Goal: Task Accomplishment & Management: Complete application form

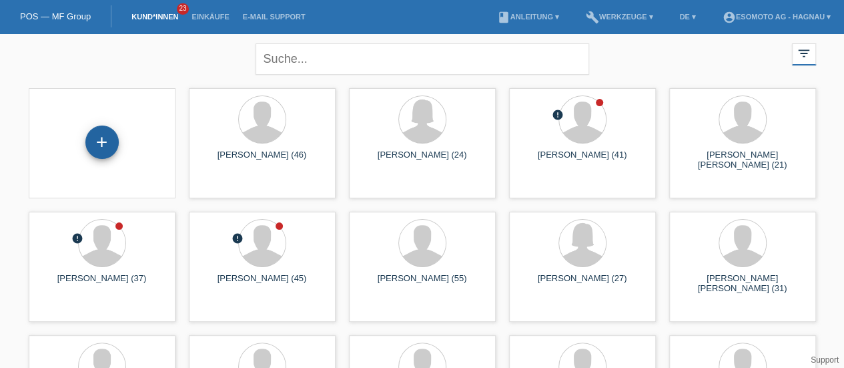
click at [101, 142] on div "+" at bounding box center [101, 141] width 33 height 33
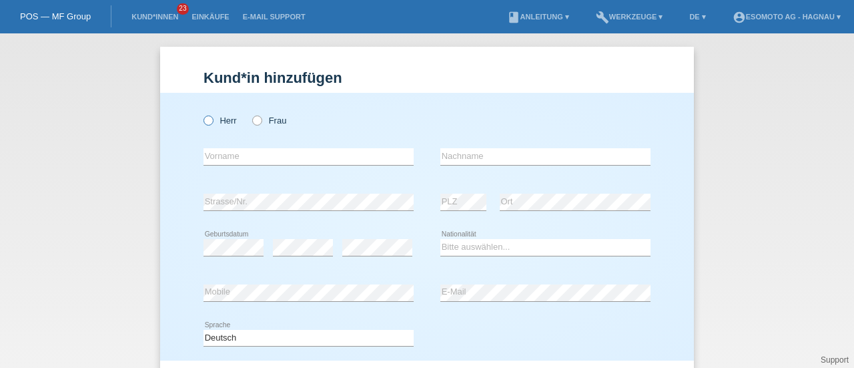
click at [202, 113] on icon at bounding box center [202, 113] width 0 height 0
click at [204, 124] on input "Herr" at bounding box center [208, 119] width 9 height 9
radio input "true"
click at [219, 157] on input "text" at bounding box center [309, 156] width 210 height 17
type input "[PERSON_NAME]"
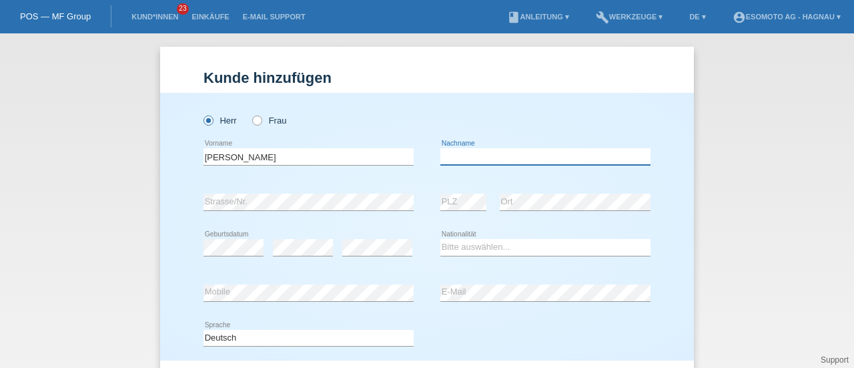
click at [470, 148] on input "text" at bounding box center [545, 156] width 210 height 17
type input "Sanzhez"
click at [448, 248] on select "Bitte auswählen... Schweiz Deutschland Liechtenstein Österreich ------------ Af…" at bounding box center [545, 247] width 210 height 16
select select "ES"
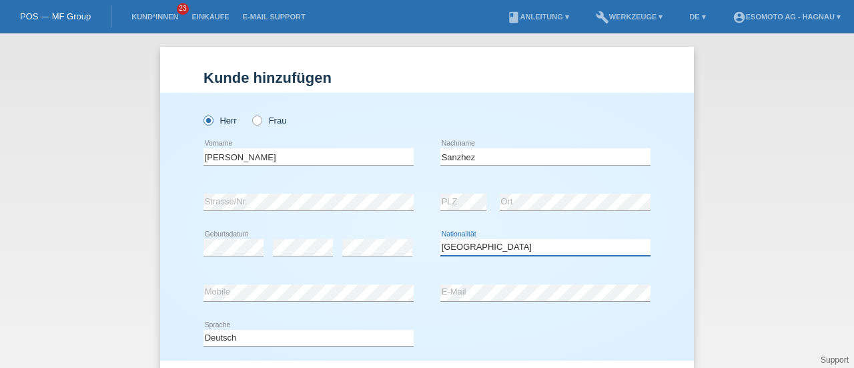
click at [440, 239] on select "Bitte auswählen... Schweiz Deutschland Liechtenstein Österreich ------------ Af…" at bounding box center [545, 247] width 210 height 16
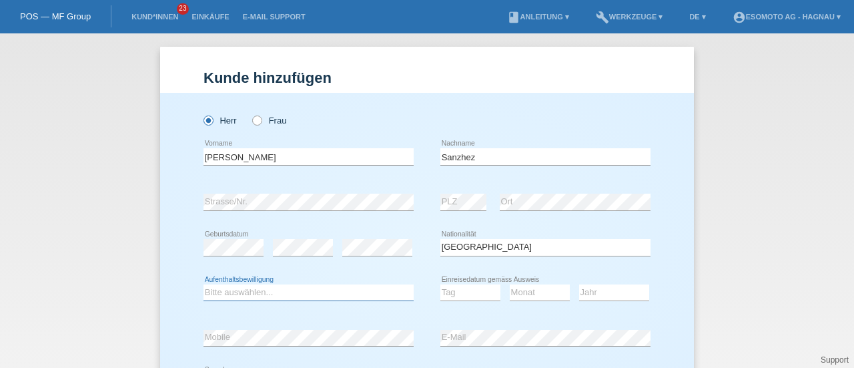
click at [256, 288] on select "Bitte auswählen... C B B - Flüchtlingsstatus Andere" at bounding box center [309, 292] width 210 height 16
select select "B"
click at [204, 284] on select "Bitte auswählen... C B B - Flüchtlingsstatus Andere" at bounding box center [309, 292] width 210 height 16
click at [454, 287] on select "Tag 01 02 03 04 05 06 07 08 09 10 11" at bounding box center [470, 292] width 60 height 16
select select "21"
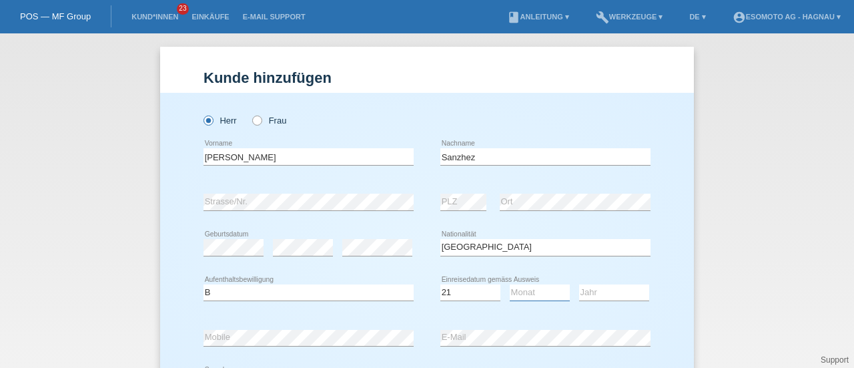
click at [516, 290] on select "Monat 01 02 03 04 05 06 07 08 09 10 11" at bounding box center [540, 292] width 60 height 16
select select "01"
click at [510, 284] on select "Monat 01 02 03 04 05 06 07 08 09 10 11" at bounding box center [540, 292] width 60 height 16
click at [591, 292] on select "Jahr 2025 2024 2023 2022 2021 2020 2019 2018 2017 2016 2015 2014 2013 2012 2011…" at bounding box center [614, 292] width 70 height 16
select select "2024"
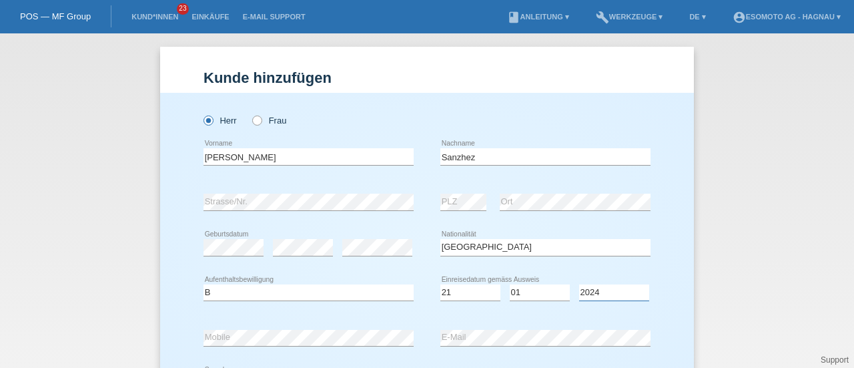
click at [579, 284] on select "Jahr 2025 2024 2023 2022 2021 2020 2019 2018 2017 2016 2015 2014 2013 2012 2011…" at bounding box center [614, 292] width 70 height 16
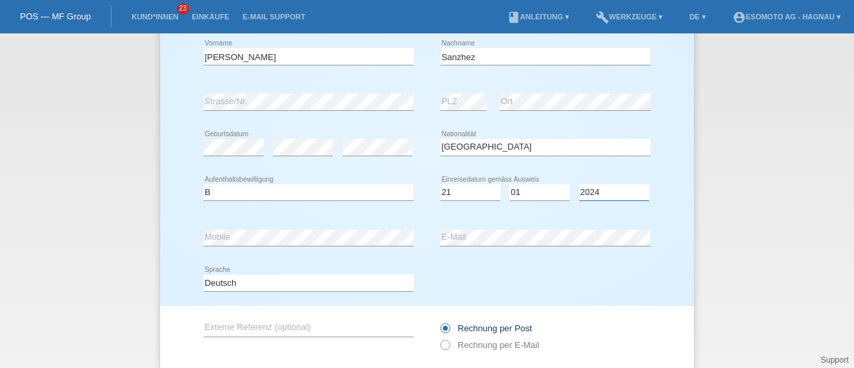
scroll to position [101, 0]
click at [677, 239] on div "Herr Frau Saul error Vorname" at bounding box center [427, 147] width 534 height 313
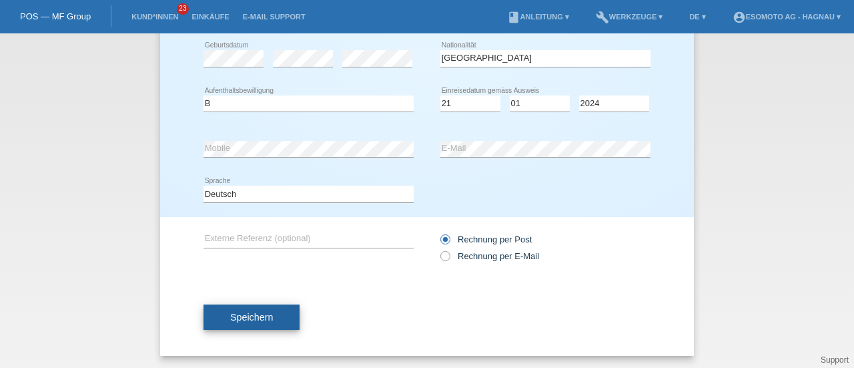
click at [233, 312] on span "Speichern" at bounding box center [251, 317] width 43 height 11
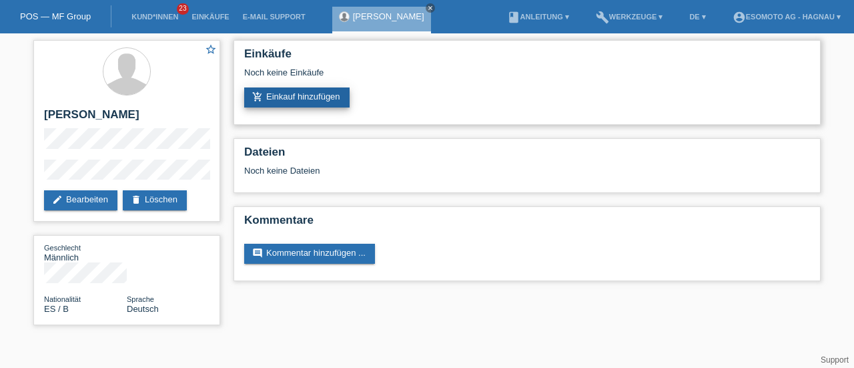
click at [288, 90] on link "add_shopping_cart Einkauf hinzufügen" at bounding box center [296, 97] width 105 height 20
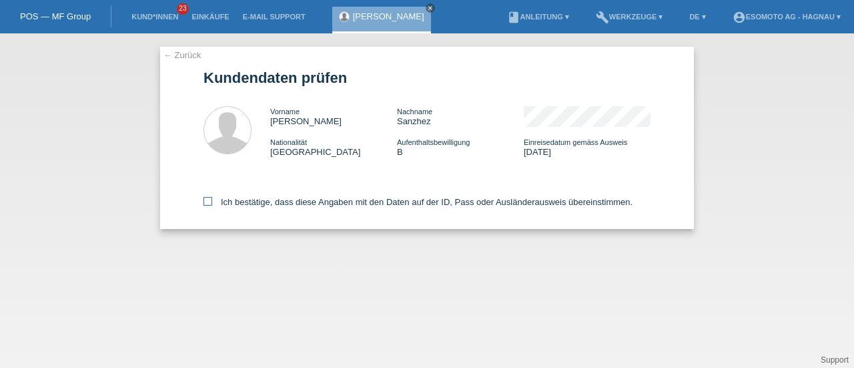
click at [209, 201] on icon at bounding box center [208, 201] width 9 height 9
click at [209, 201] on input "Ich bestätige, dass diese Angaben mit den Daten auf der ID, Pass oder Ausländer…" at bounding box center [208, 201] width 9 height 9
checkbox input "true"
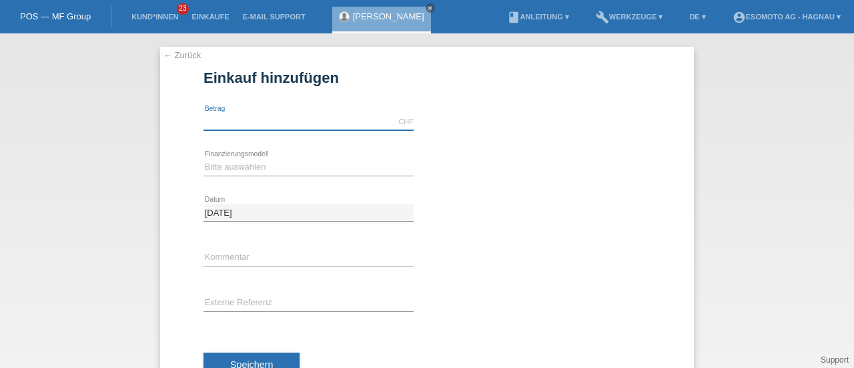
click at [252, 121] on input "text" at bounding box center [309, 121] width 210 height 17
type input "2890.00"
click at [217, 162] on select "Bitte auswählen Fixe Raten Kauf auf Rechnung mit Teilzahlungsoption" at bounding box center [309, 167] width 210 height 16
select select "69"
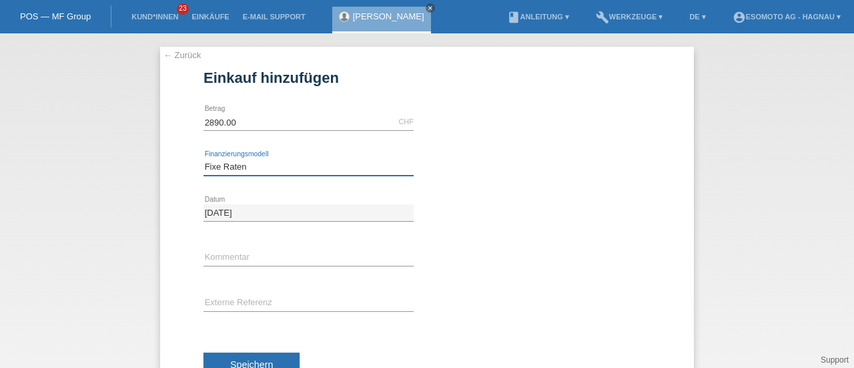
click at [204, 159] on select "Bitte auswählen Fixe Raten Kauf auf Rechnung mit Teilzahlungsoption" at bounding box center [309, 167] width 210 height 16
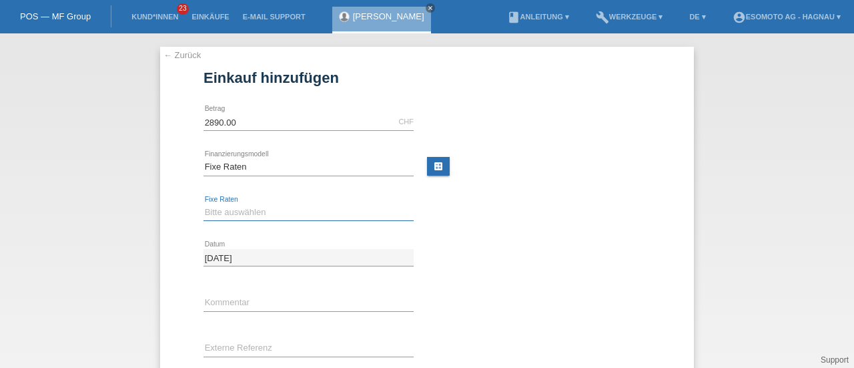
click at [222, 209] on select "Bitte auswählen 12 Raten 24 Raten 36 Raten 48 Raten" at bounding box center [309, 212] width 210 height 16
click at [204, 208] on select "Bitte auswählen 12 Raten 24 Raten 36 Raten 48 Raten" at bounding box center [309, 212] width 210 height 16
select select "139"
click at [204, 204] on select "Bitte auswählen 12 Raten 24 Raten 36 Raten 48 Raten" at bounding box center [309, 212] width 210 height 16
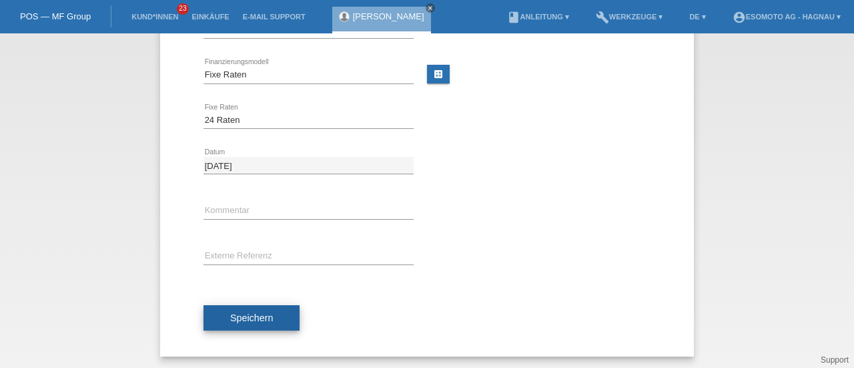
click at [253, 318] on span "Speichern" at bounding box center [251, 317] width 43 height 11
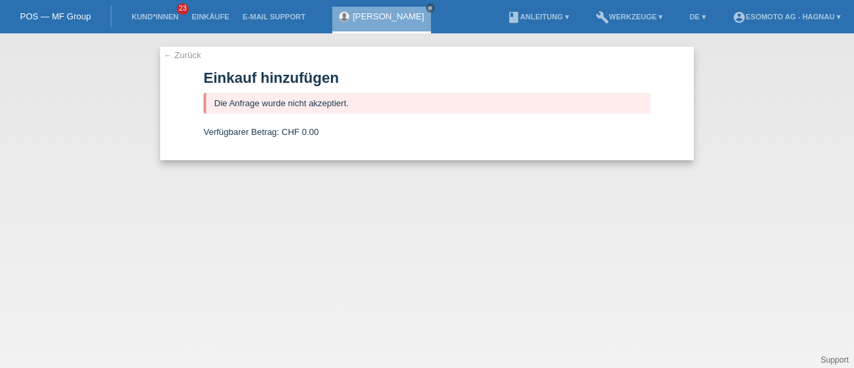
scroll to position [0, 0]
click at [316, 127] on span "CHF 0.00" at bounding box center [300, 132] width 37 height 10
click at [427, 7] on icon "close" at bounding box center [430, 8] width 7 height 7
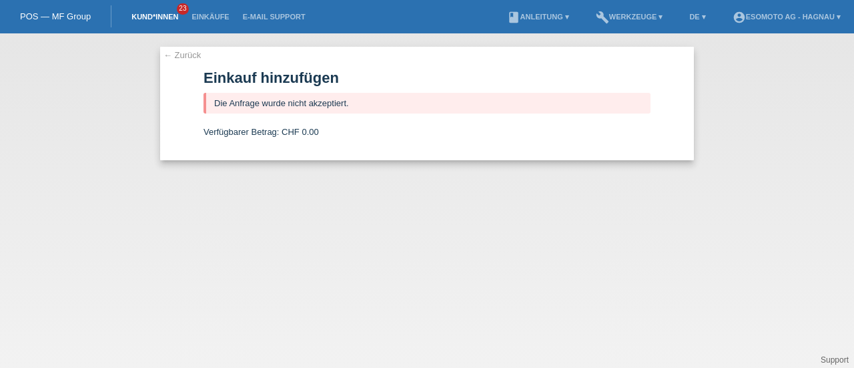
click at [150, 16] on link "Kund*innen" at bounding box center [155, 17] width 60 height 8
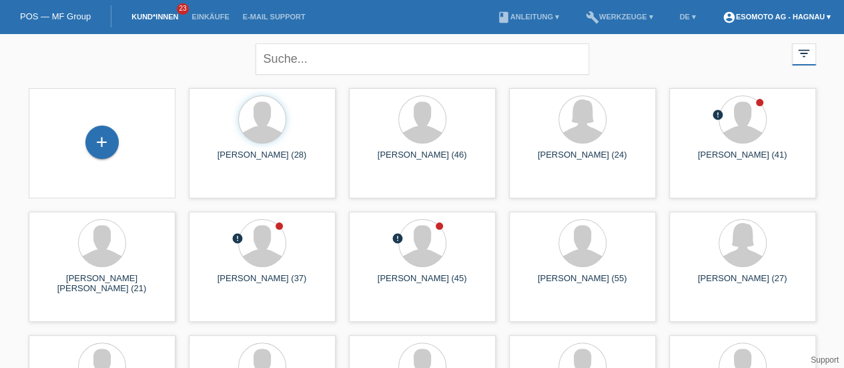
click at [775, 17] on link "account_circle Esomoto AG - Hagnau ▾" at bounding box center [776, 17] width 121 height 8
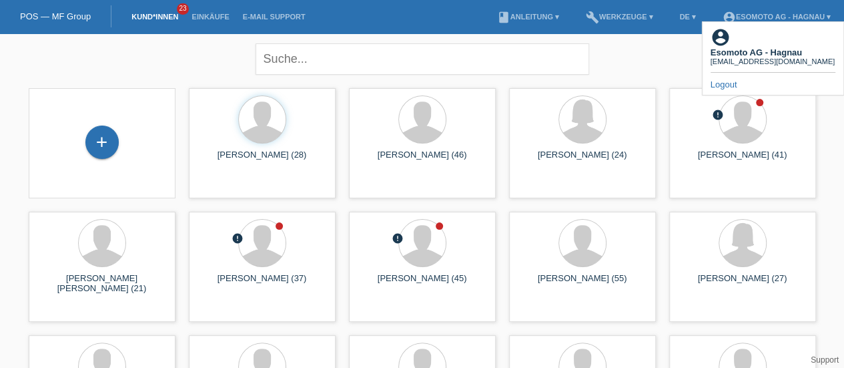
click at [724, 79] on link "Logout" at bounding box center [724, 84] width 27 height 10
